Goal: Task Accomplishment & Management: Manage account settings

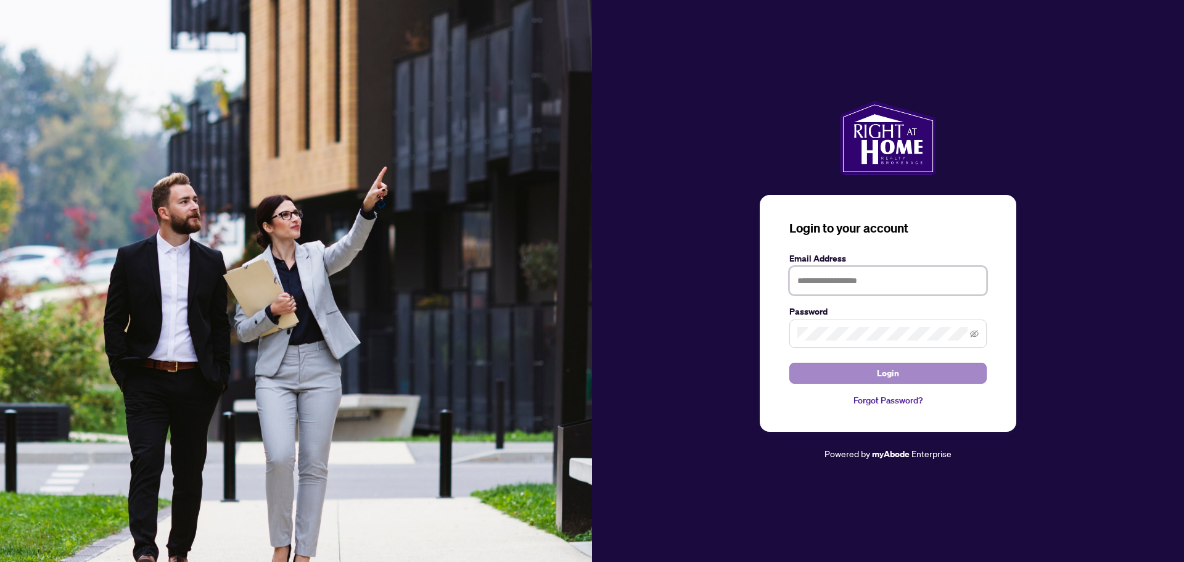
type input "**********"
click at [882, 373] on span "Login" at bounding box center [888, 373] width 22 height 20
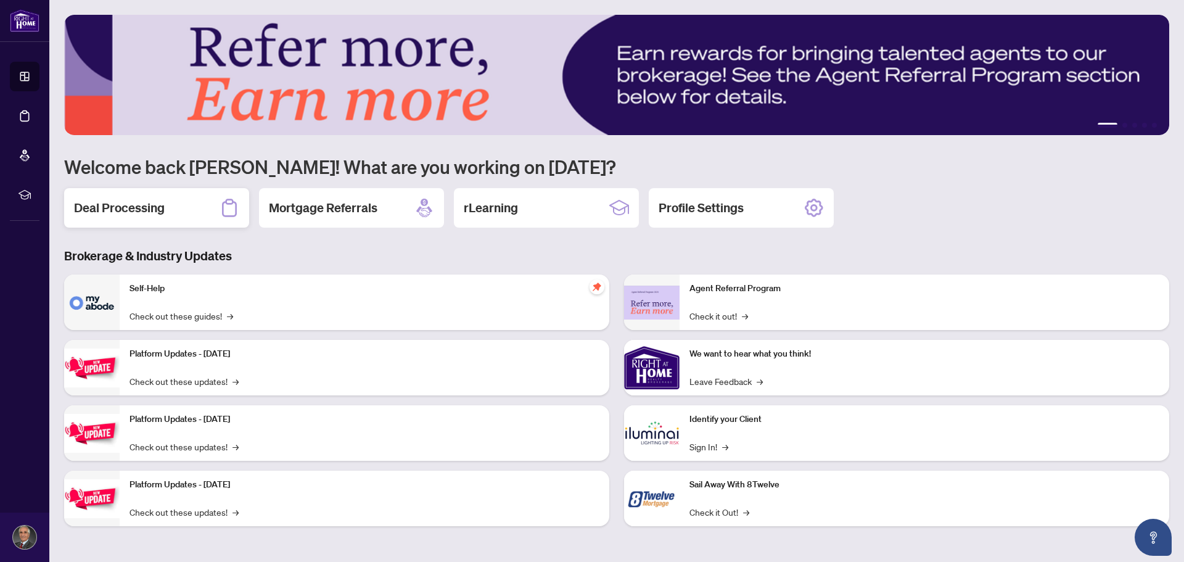
click at [134, 210] on h2 "Deal Processing" at bounding box center [119, 207] width 91 height 17
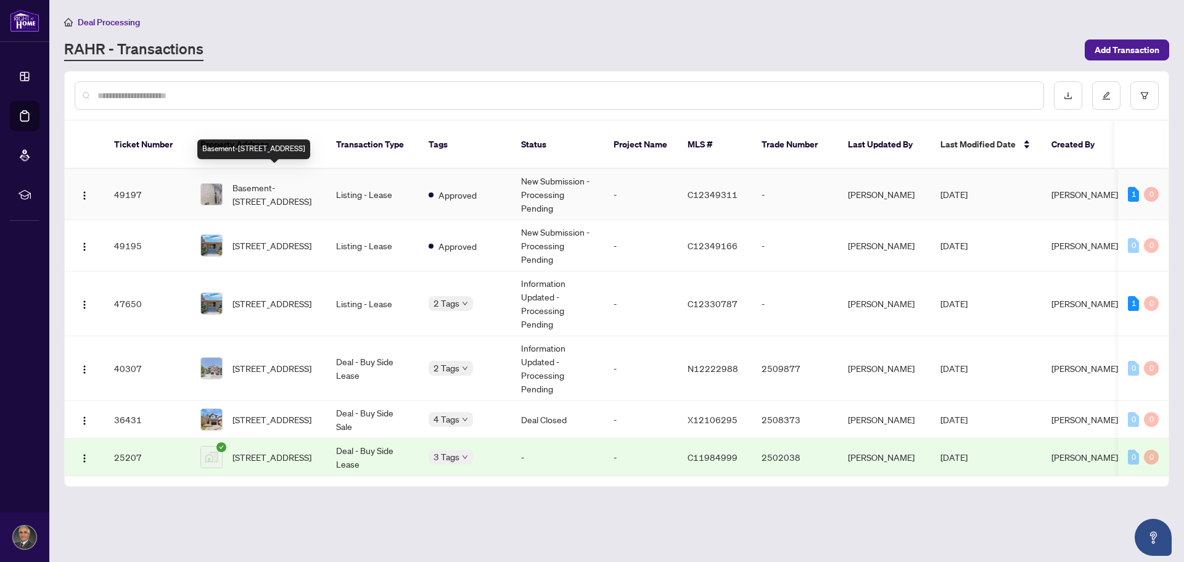
click at [275, 181] on span "Basement-[STREET_ADDRESS]" at bounding box center [274, 194] width 84 height 27
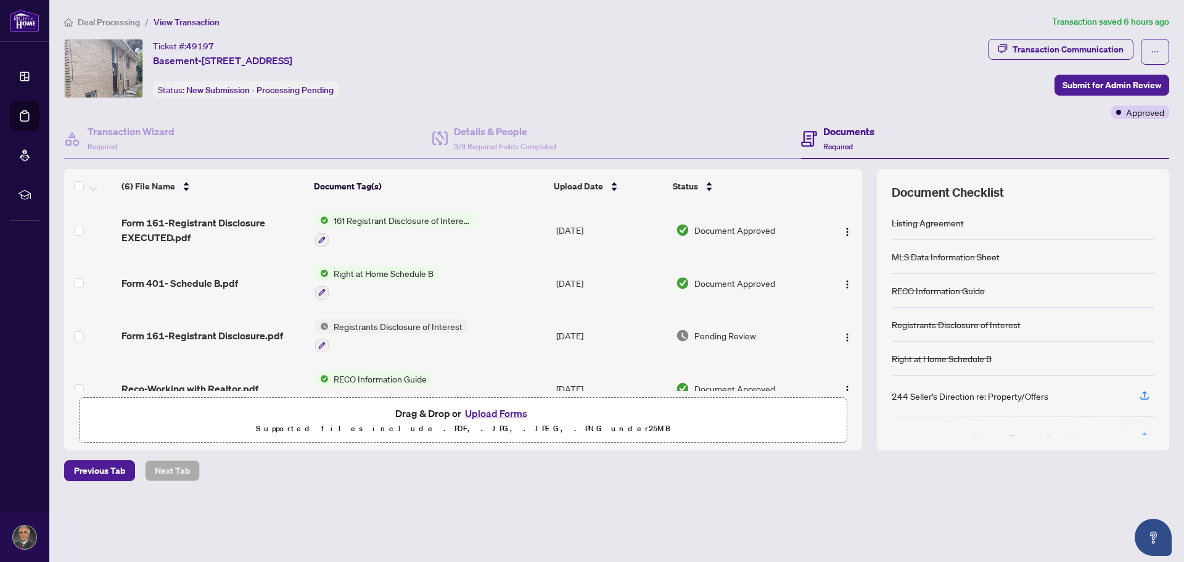
click at [743, 236] on span "Document Approved" at bounding box center [734, 230] width 81 height 14
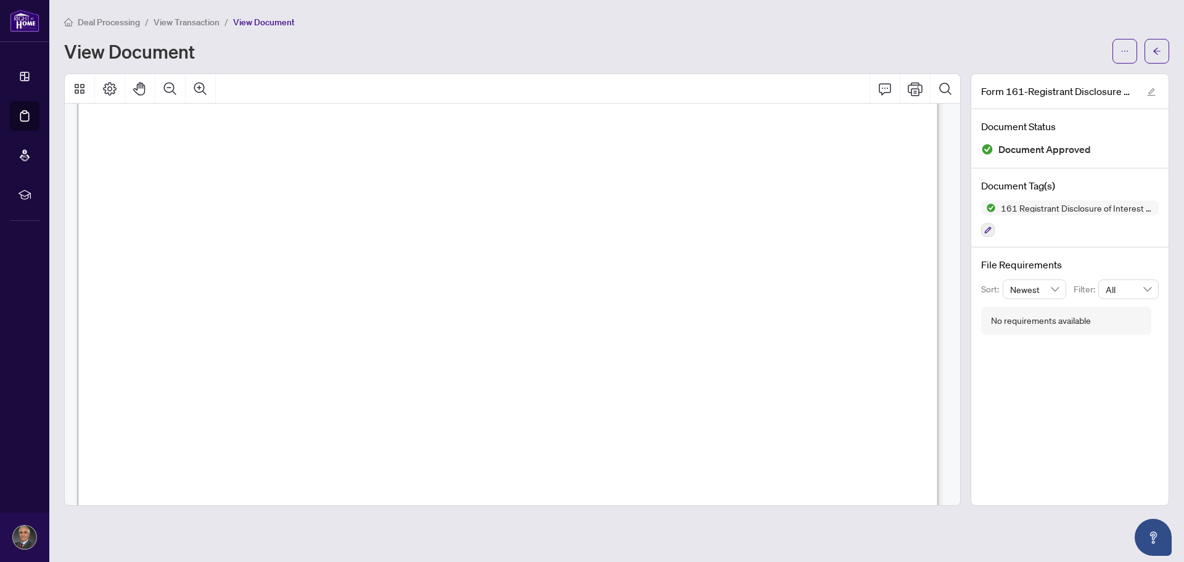
scroll to position [493, 0]
click at [913, 95] on icon "Print" at bounding box center [915, 89] width 15 height 14
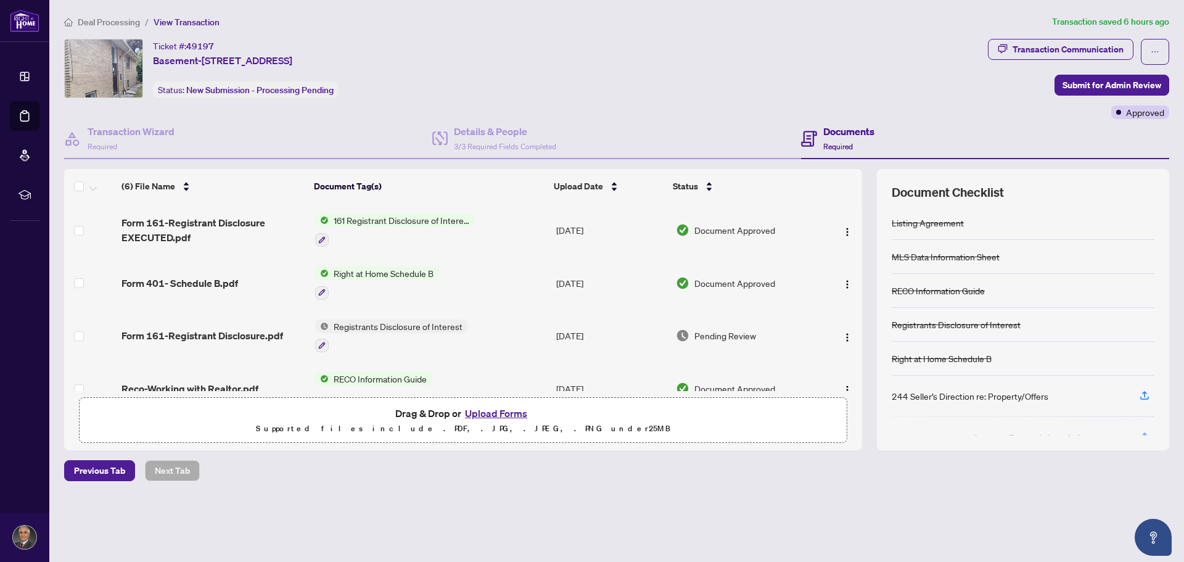
click at [715, 234] on span "Document Approved" at bounding box center [734, 230] width 81 height 14
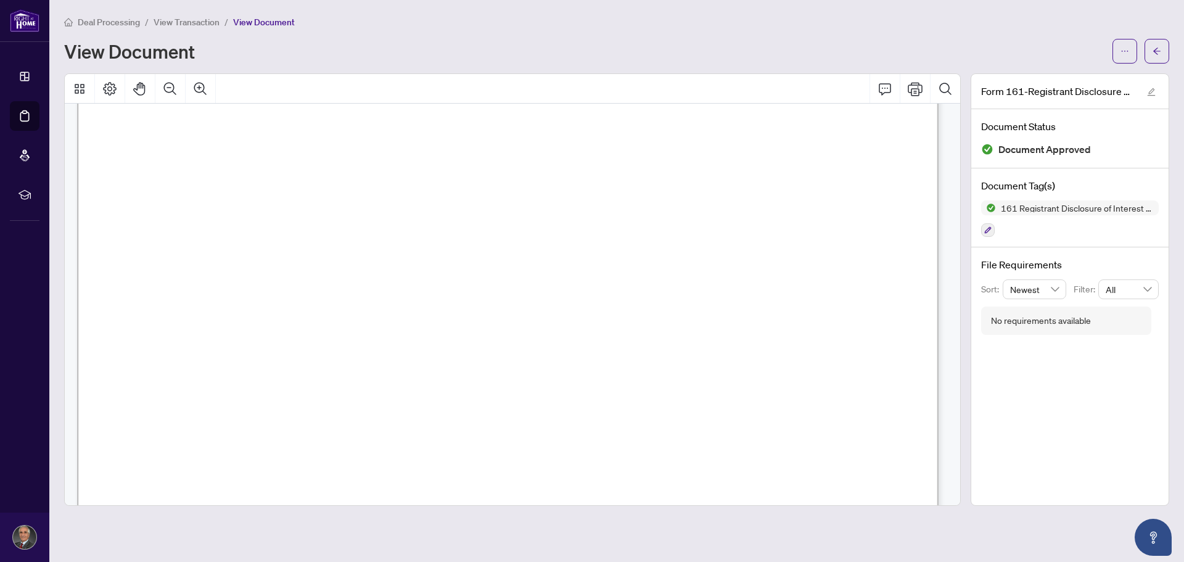
scroll to position [185, 0]
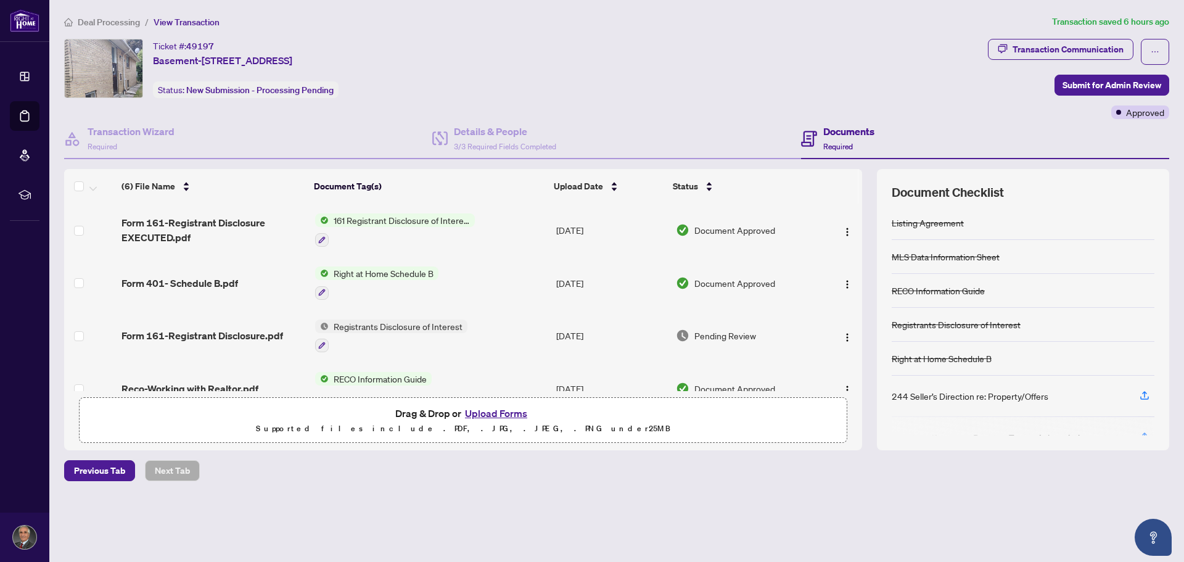
click at [120, 23] on span "Deal Processing" at bounding box center [109, 22] width 62 height 11
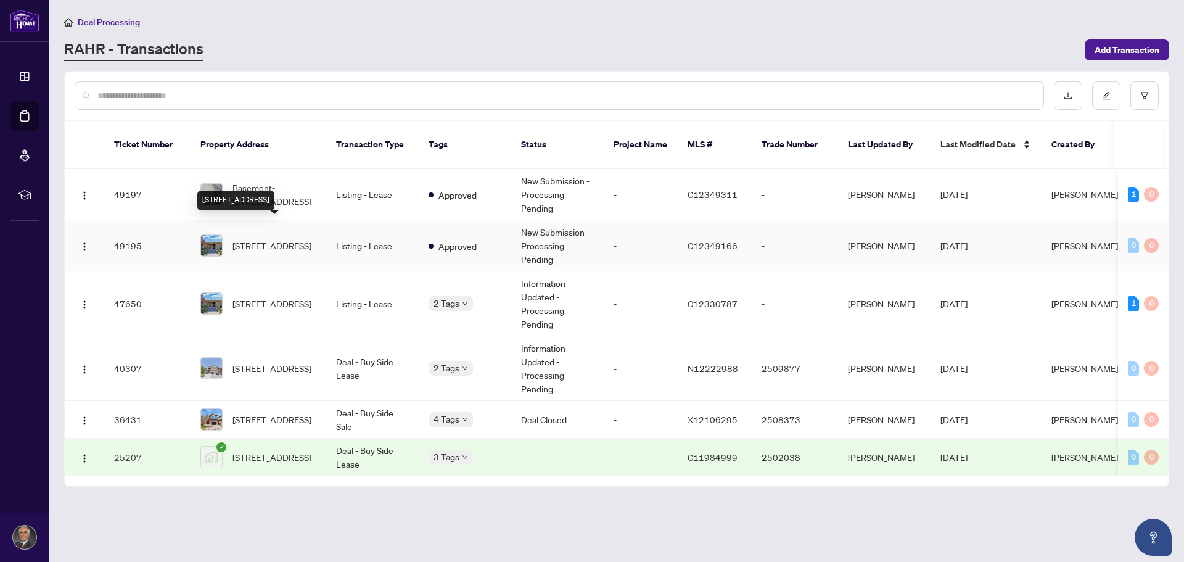
click at [265, 239] on span "[STREET_ADDRESS]" at bounding box center [271, 246] width 79 height 14
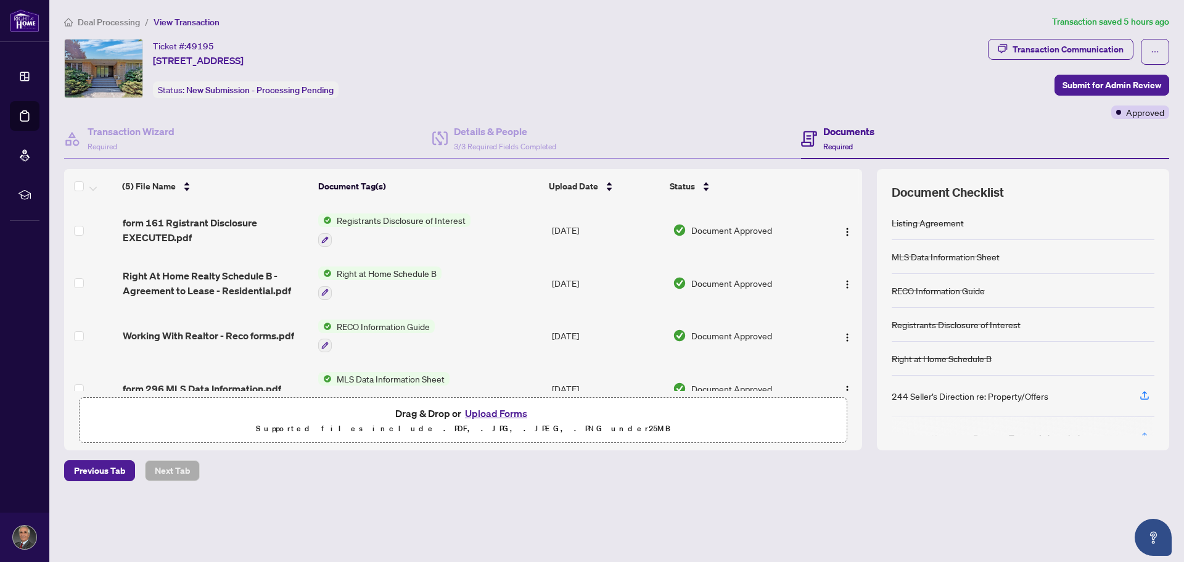
click at [743, 232] on span "Document Approved" at bounding box center [731, 230] width 81 height 14
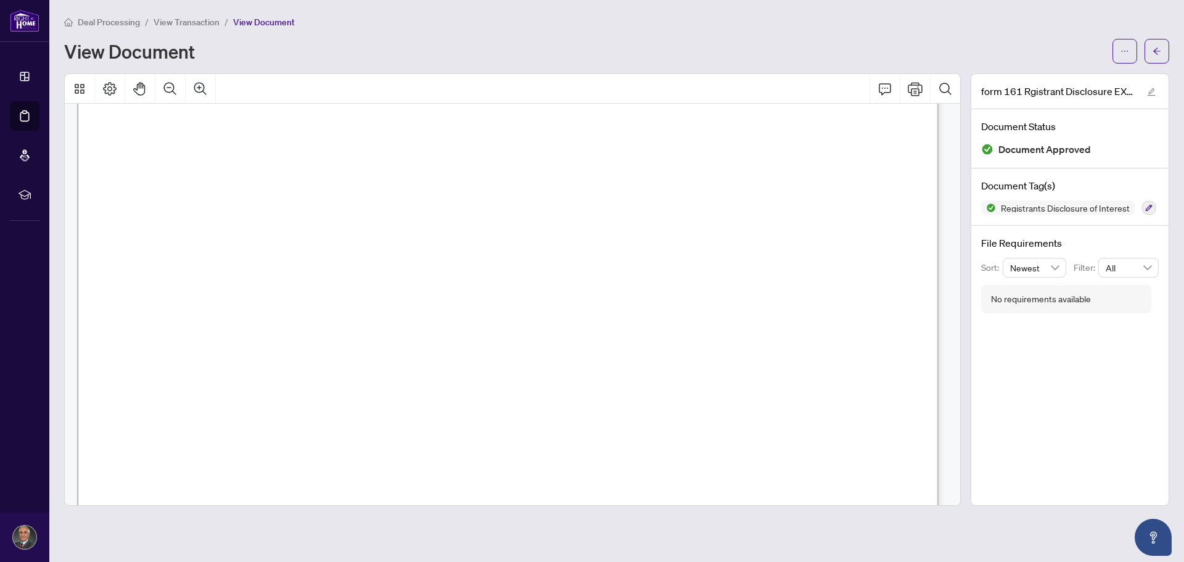
scroll to position [493, 0]
click at [910, 96] on button "Print" at bounding box center [915, 89] width 30 height 30
